Goal: Transaction & Acquisition: Register for event/course

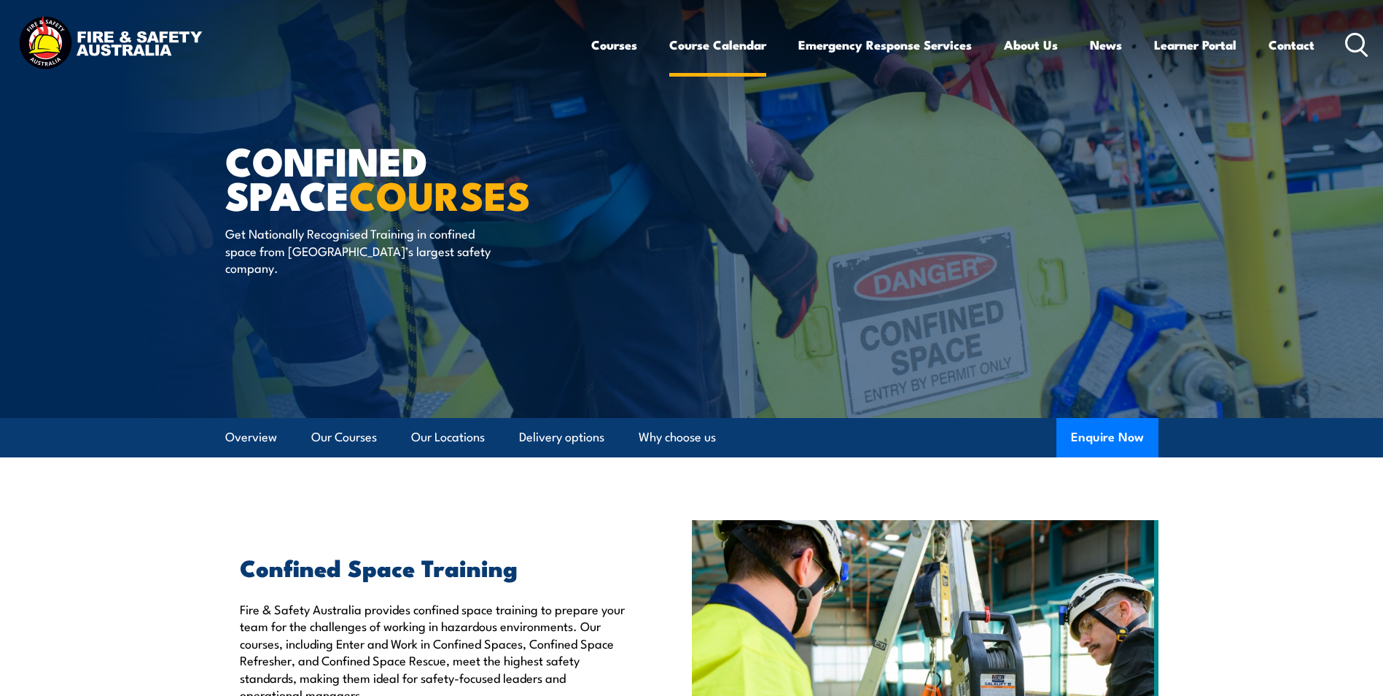
click at [712, 46] on link "Course Calendar" at bounding box center [717, 45] width 97 height 39
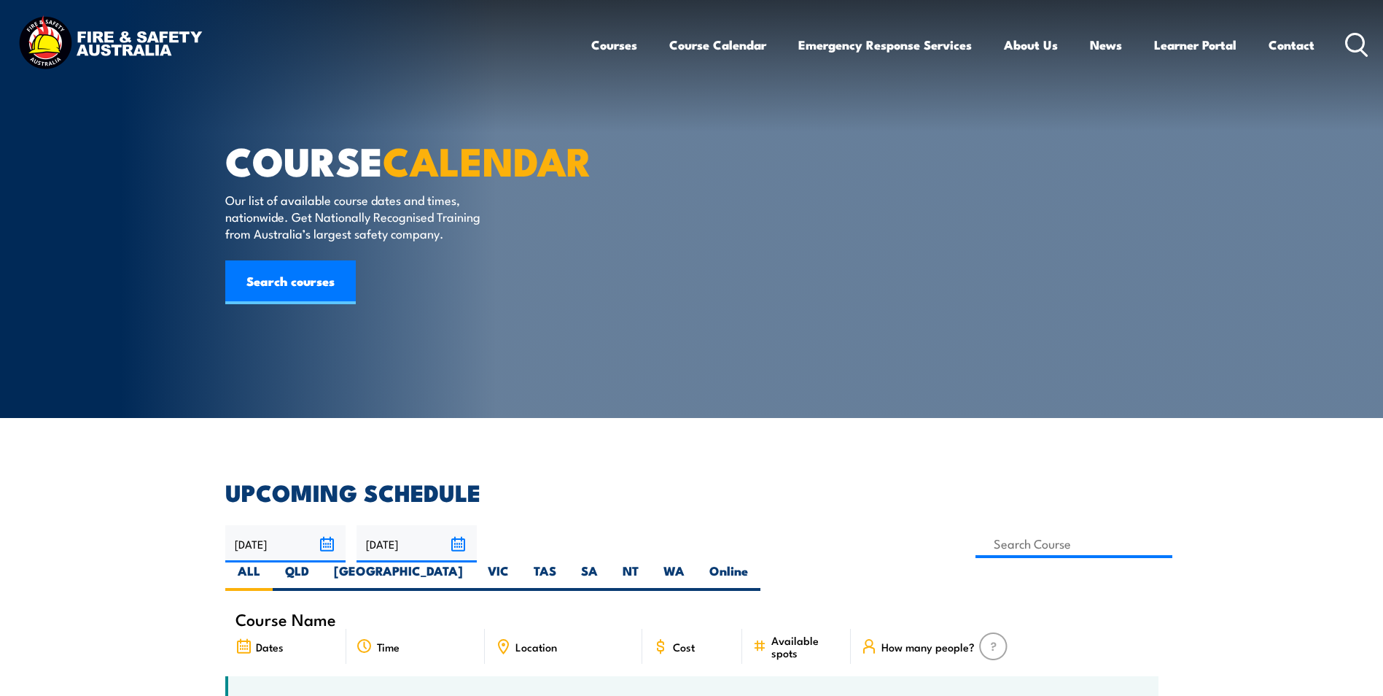
click at [1344, 35] on div "Courses Course Calendar Emergency Response Services Services Overview Emergency…" at bounding box center [980, 44] width 778 height 63
click at [1336, 36] on div "Courses Course Calendar Emergency Response Services Services Overview Emergency…" at bounding box center [980, 44] width 778 height 63
click at [1345, 44] on icon at bounding box center [1356, 45] width 23 height 24
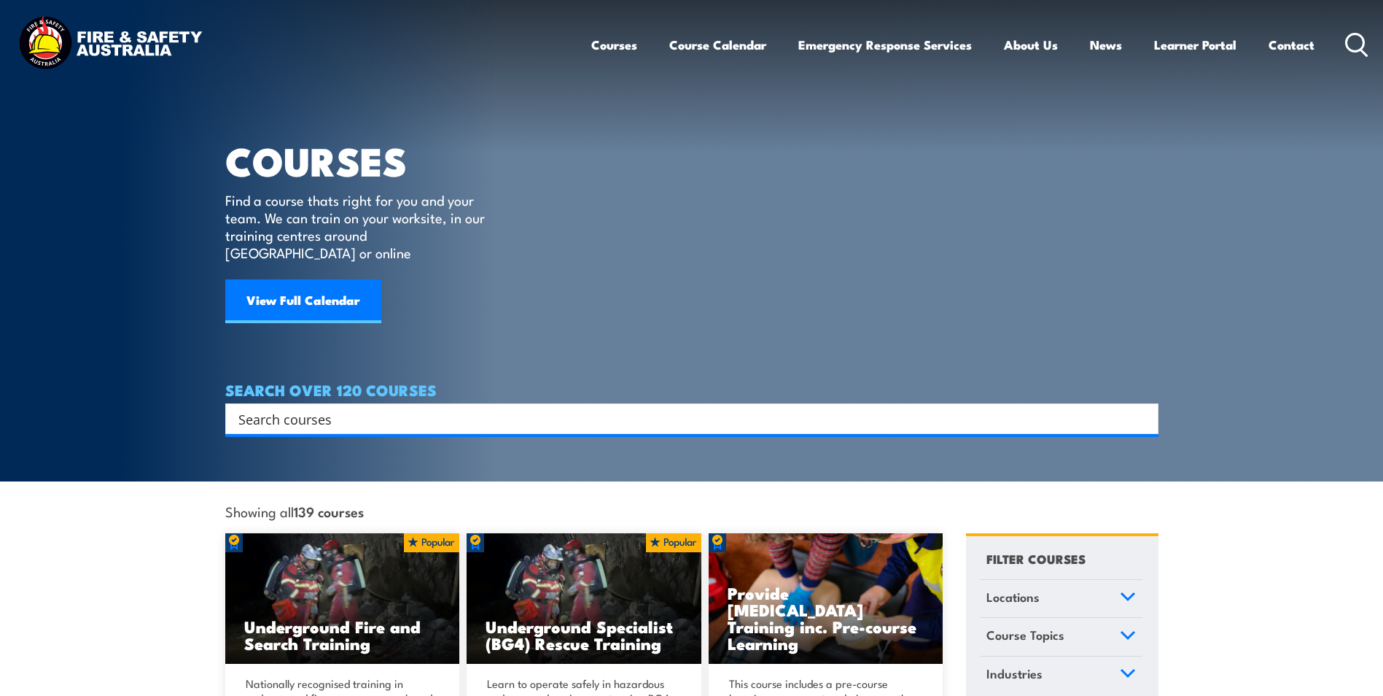
click at [375, 408] on input "Search input" at bounding box center [682, 419] width 888 height 22
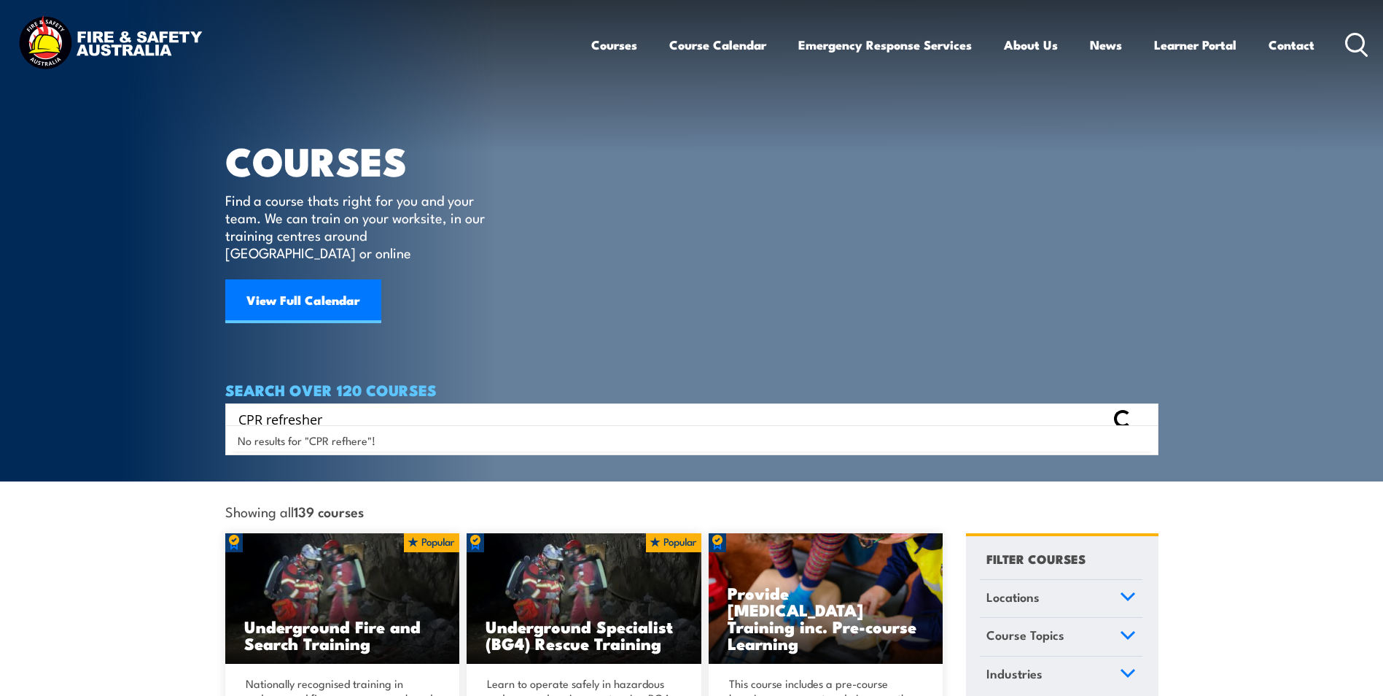
type input "CPR refresher"
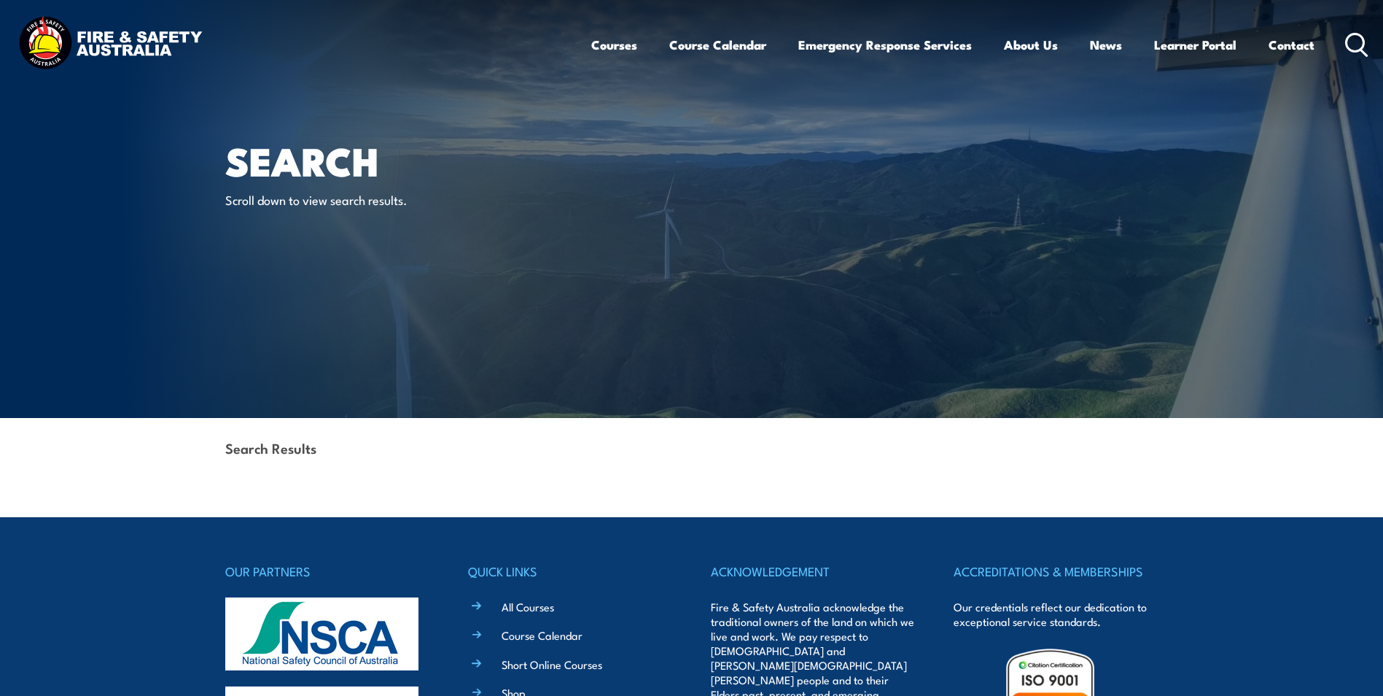
click at [1354, 47] on icon at bounding box center [1356, 45] width 23 height 24
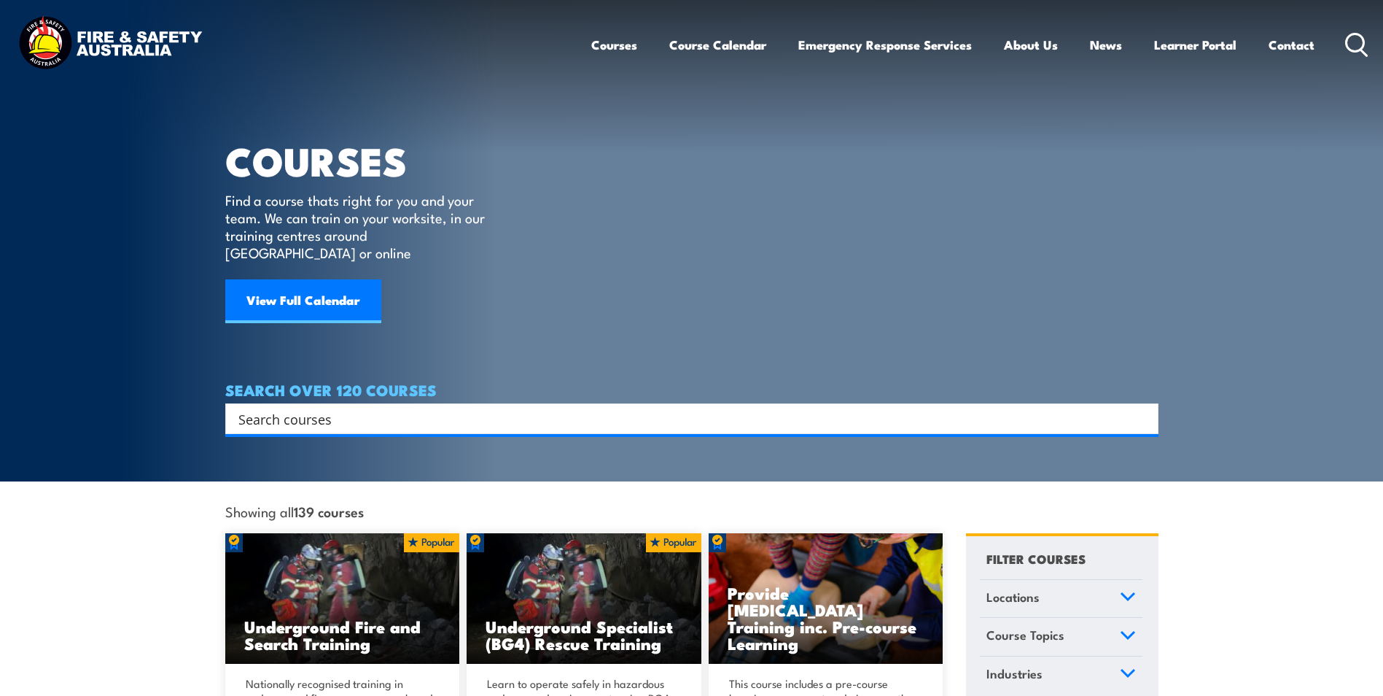
click at [434, 408] on input "Search input" at bounding box center [682, 419] width 888 height 22
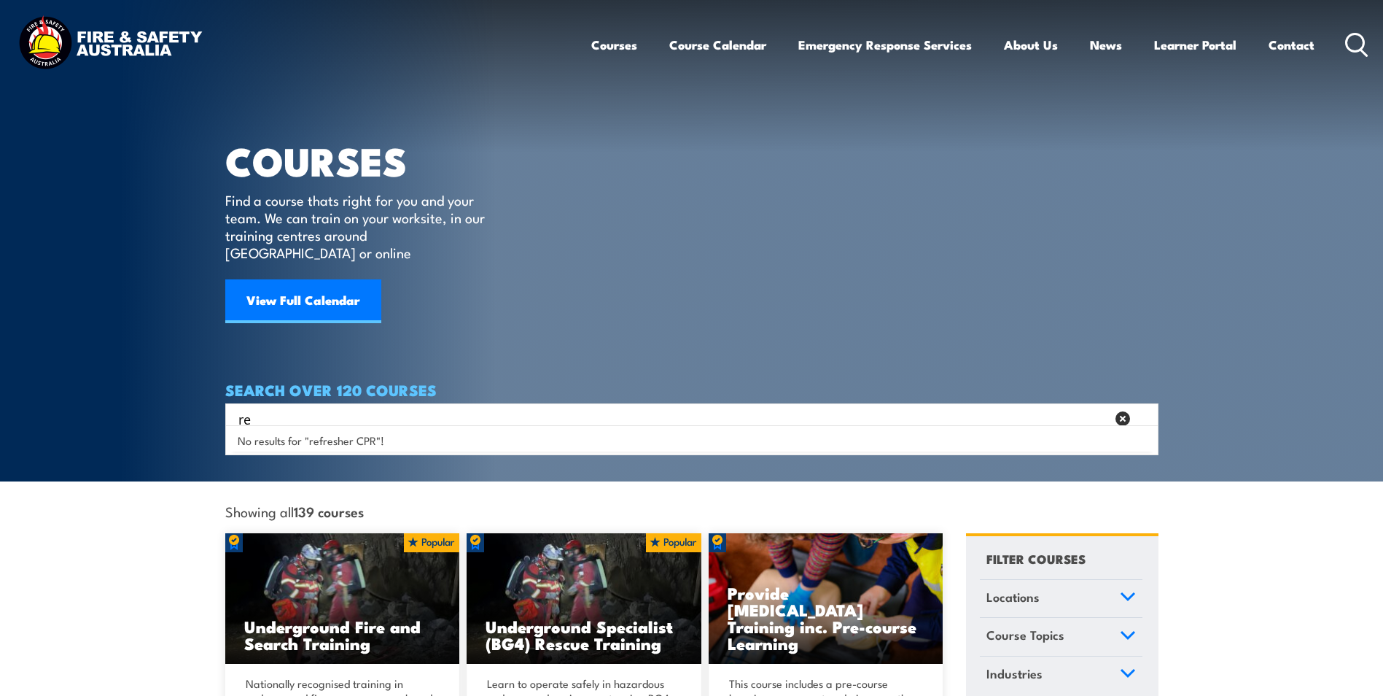
type input "r"
type input "CPR"
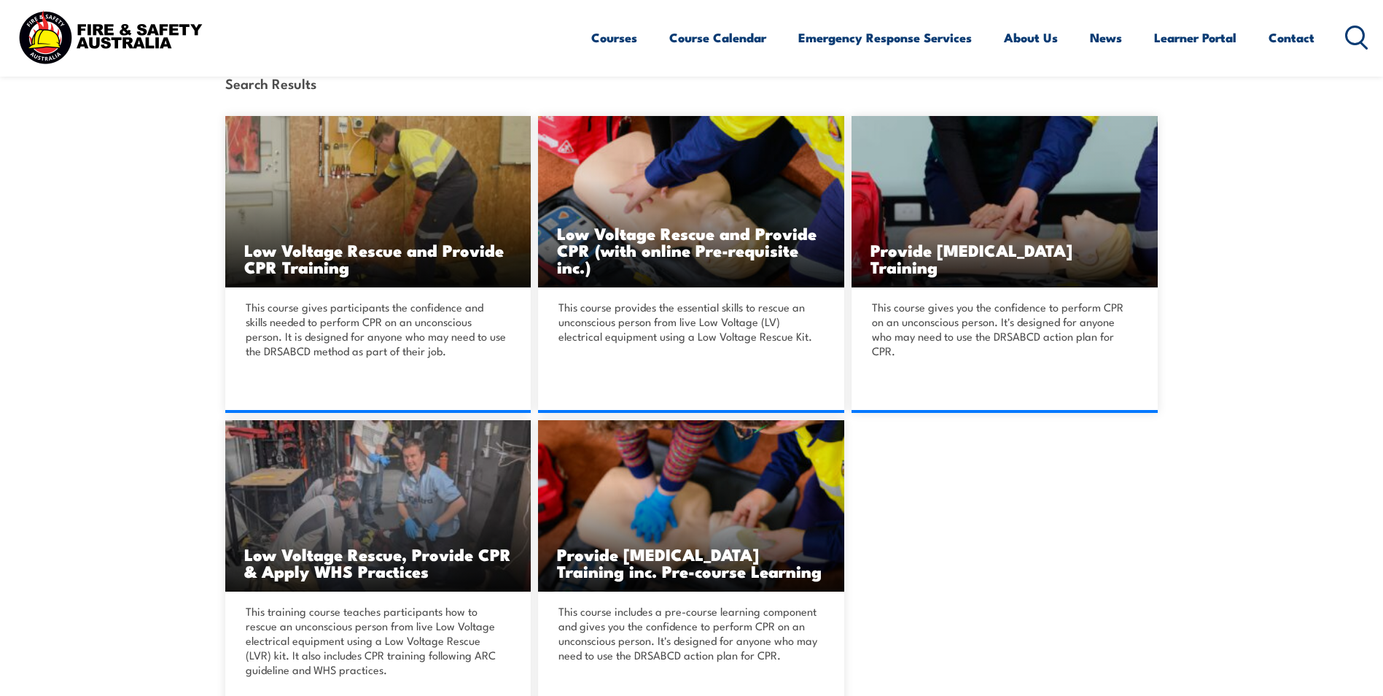
scroll to position [146, 0]
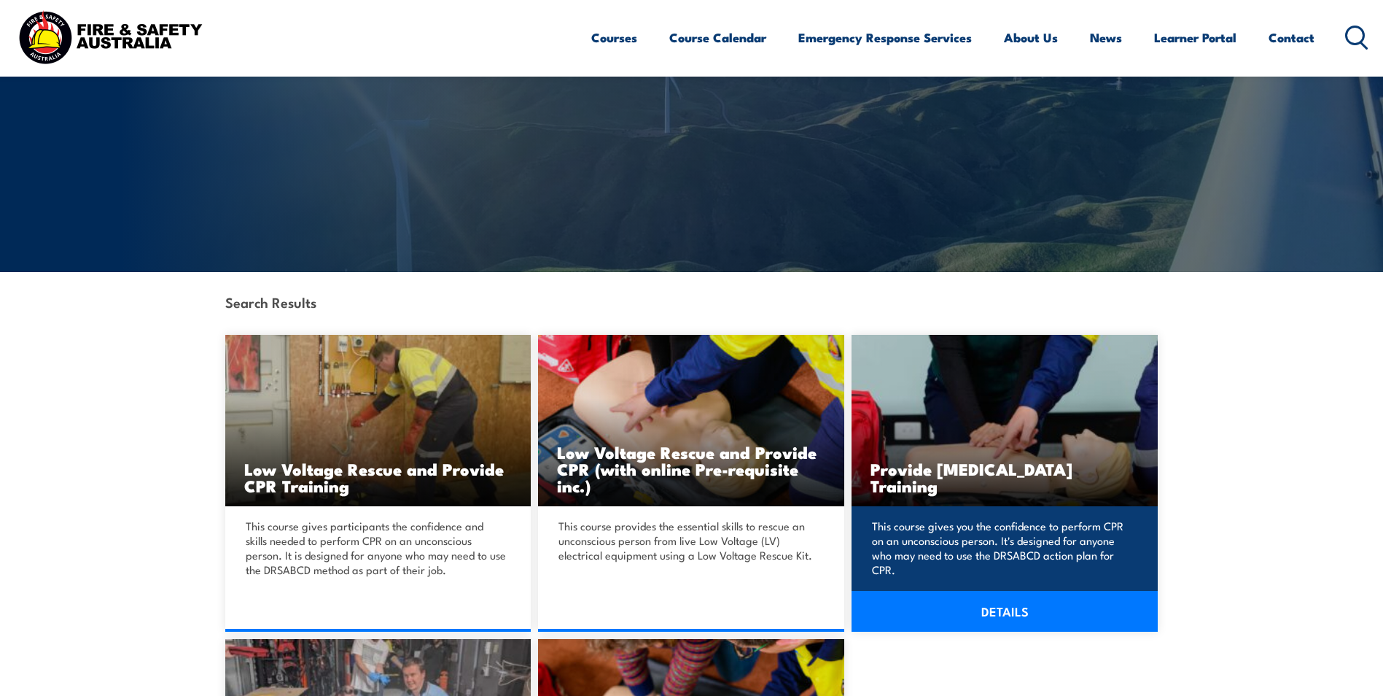
click at [1022, 612] on link "DETAILS" at bounding box center [1005, 611] width 306 height 41
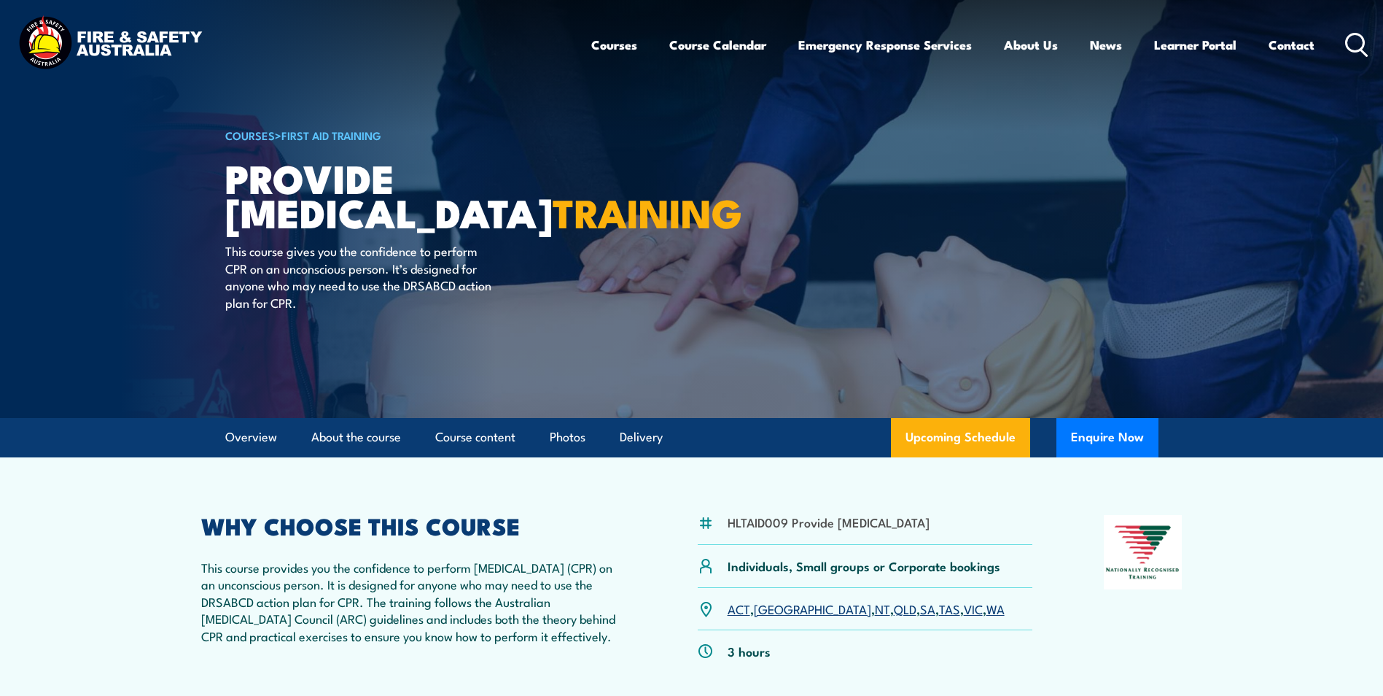
scroll to position [292, 0]
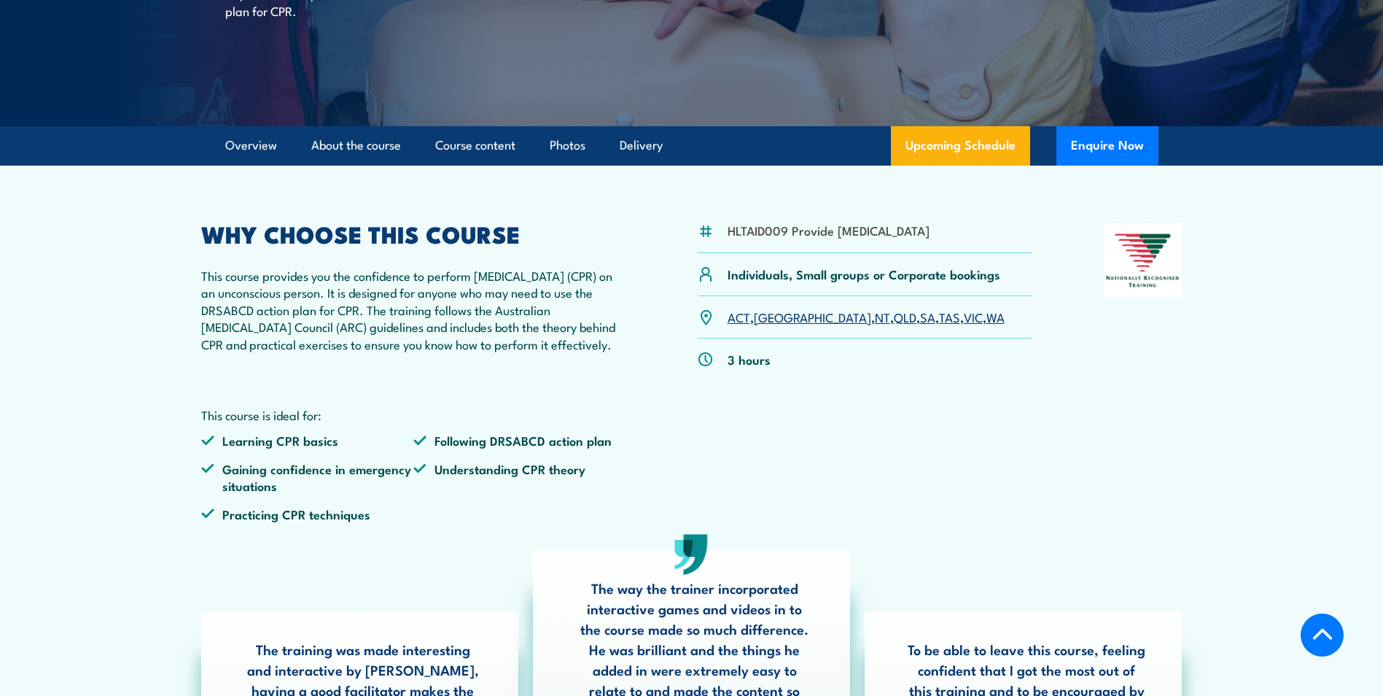
click at [964, 325] on link "VIC" at bounding box center [973, 316] width 19 height 17
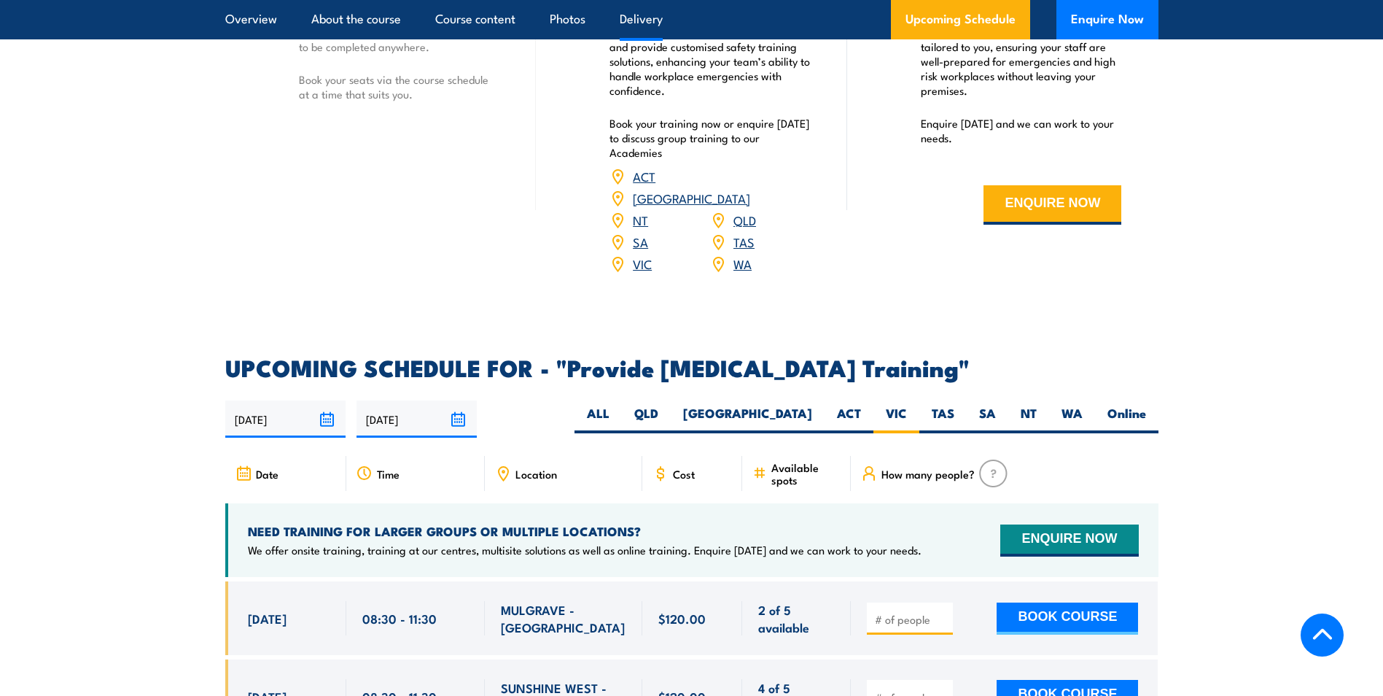
scroll to position [2551, 0]
